Goal: Navigation & Orientation: Find specific page/section

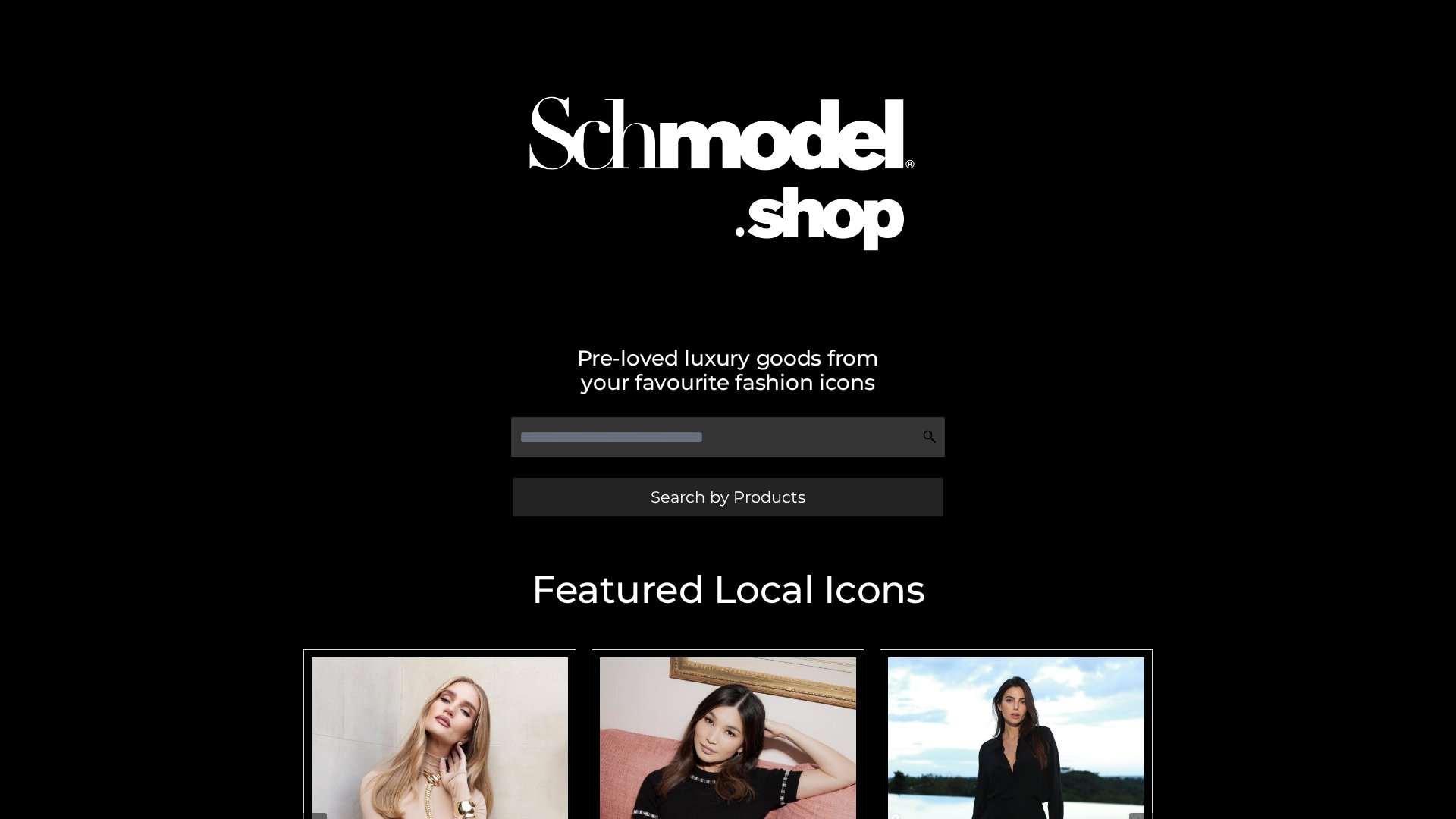
click at [727, 496] on span "Search by Products" at bounding box center [728, 497] width 155 height 16
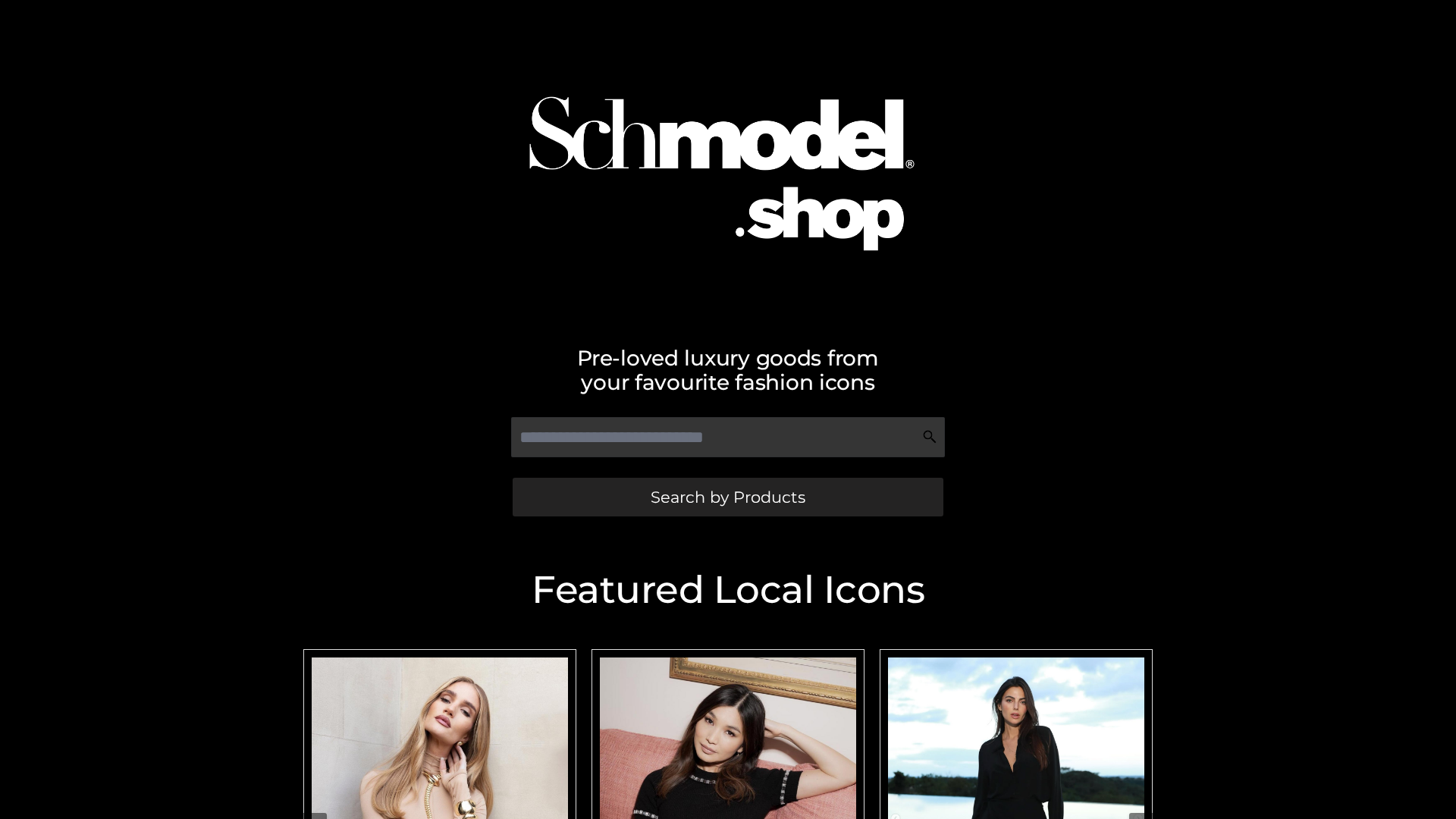
click at [727, 496] on span "Search by Products" at bounding box center [728, 497] width 155 height 16
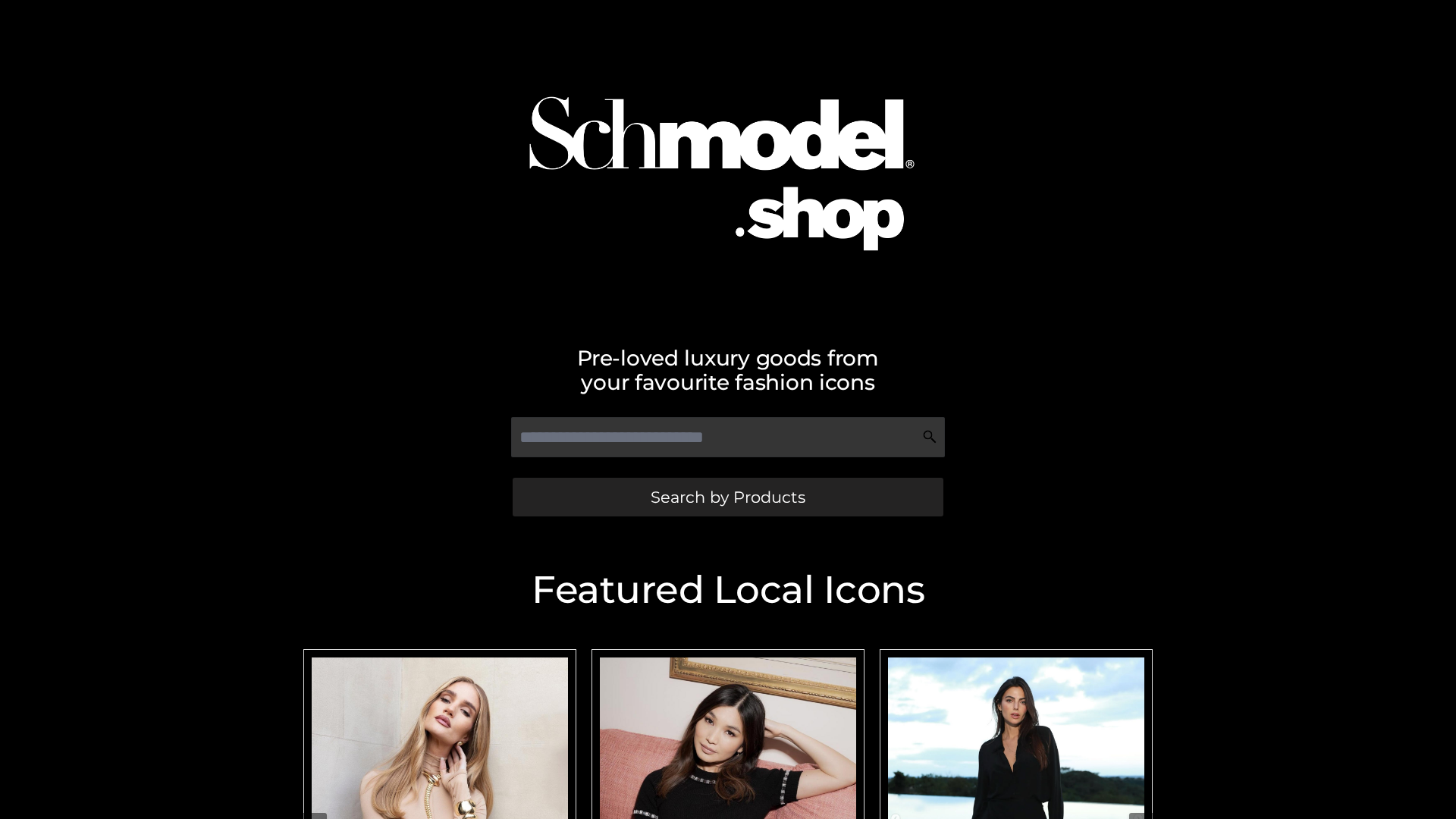
click at [727, 496] on span "Search by Products" at bounding box center [728, 497] width 155 height 16
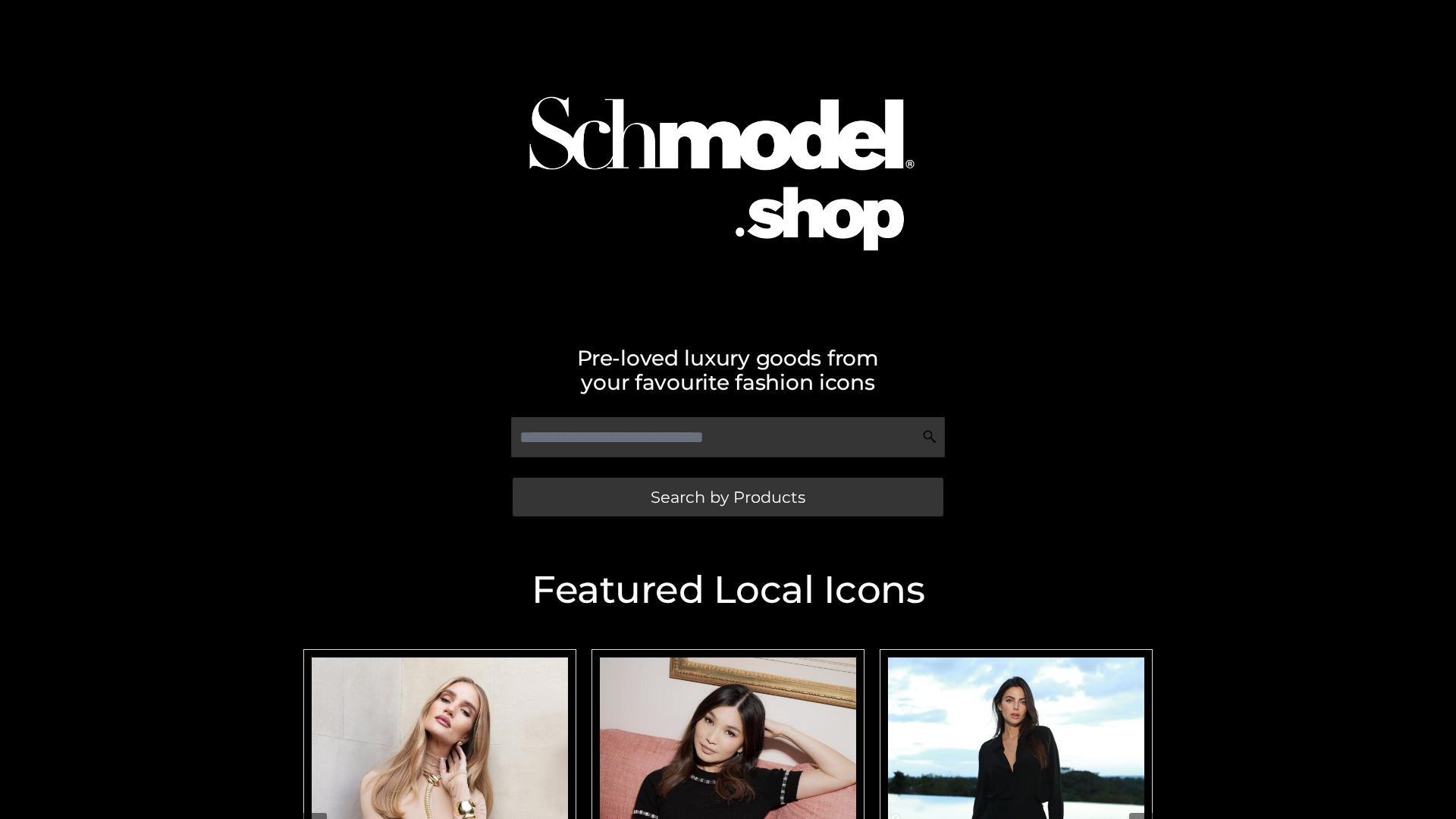
click at [727, 496] on span "Search by Products" at bounding box center [728, 497] width 155 height 16
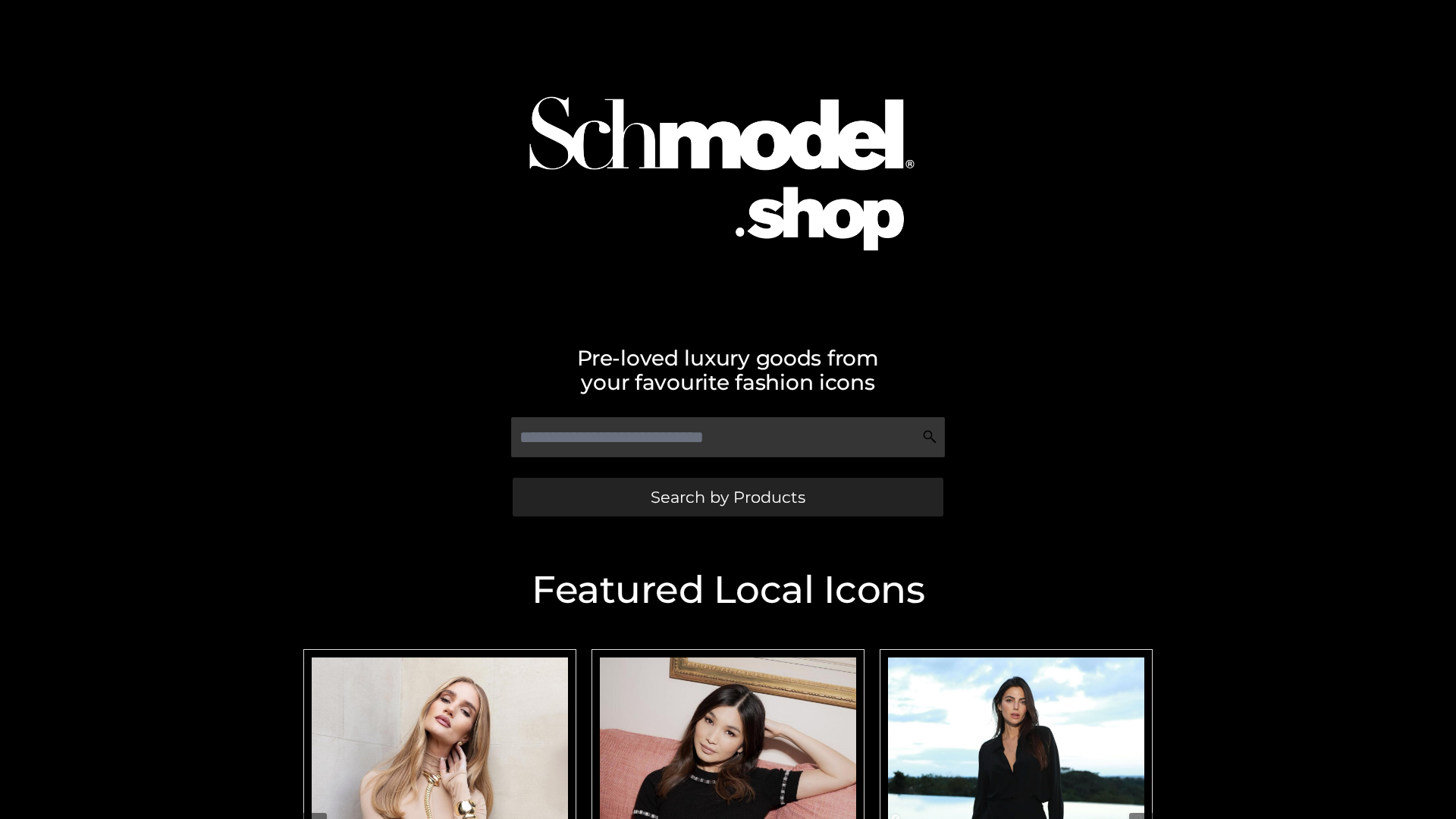
click at [727, 496] on span "Search by Products" at bounding box center [728, 497] width 155 height 16
